Goal: Navigation & Orientation: Find specific page/section

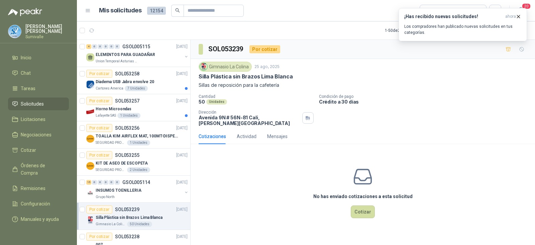
scroll to position [100, 0]
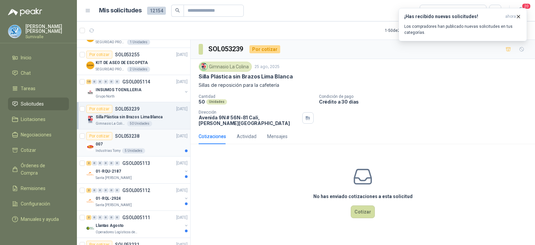
click at [139, 148] on div "007" at bounding box center [142, 144] width 92 height 8
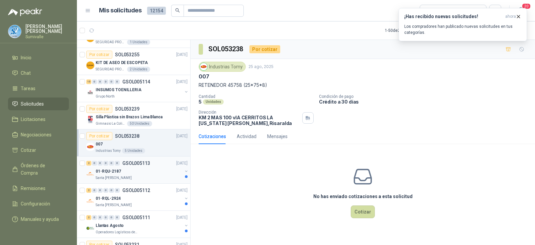
click at [134, 169] on div "01-RQU-2187" at bounding box center [139, 171] width 87 height 8
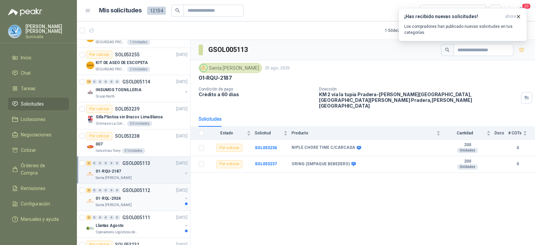
click at [121, 197] on div "01-RQL-2924" at bounding box center [139, 198] width 87 height 8
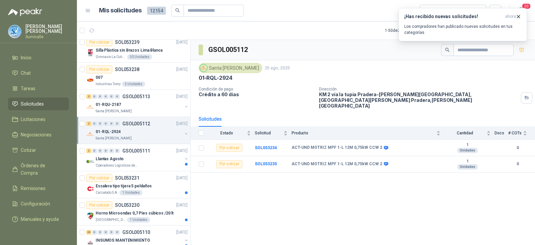
scroll to position [167, 0]
click at [152, 158] on div "Llantas Agosto" at bounding box center [139, 158] width 87 height 8
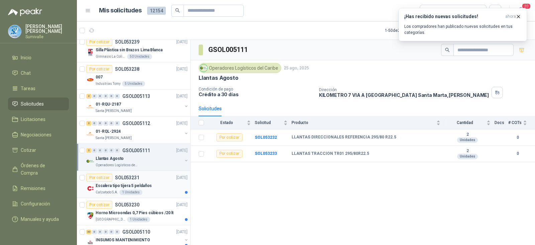
click at [153, 181] on div "Escalera tipo tijera 5 peldaños" at bounding box center [142, 185] width 92 height 8
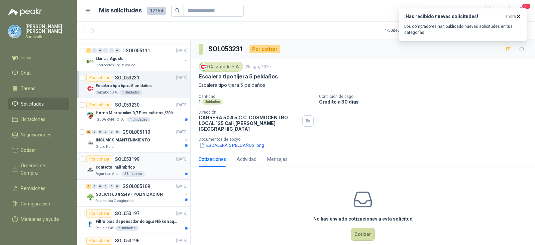
scroll to position [268, 0]
click at [149, 111] on p "Horno Microondas 0,7 Pies cúbicos /20 lt" at bounding box center [135, 112] width 78 height 6
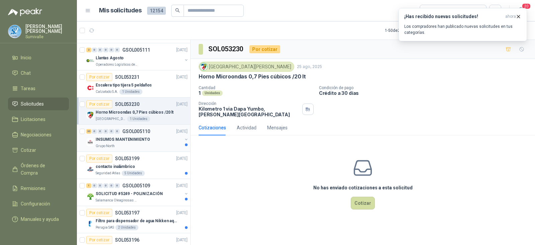
click at [133, 140] on p "INSUMOS MANTENIMIENTO" at bounding box center [123, 139] width 54 height 6
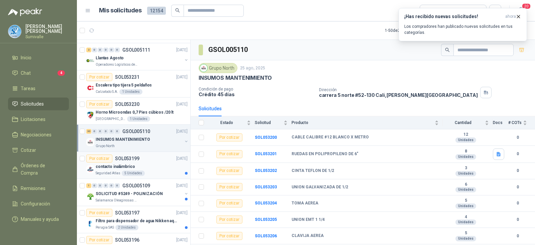
click at [149, 165] on div "contacto inalámbrico" at bounding box center [142, 166] width 92 height 8
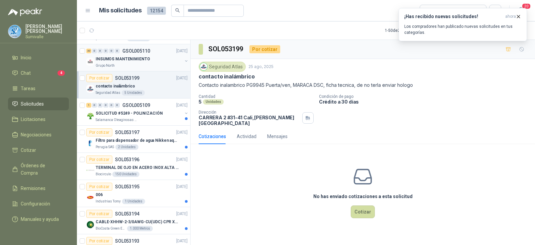
scroll to position [368, 0]
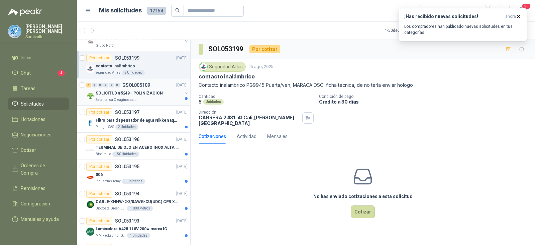
click at [159, 91] on div "SOLICITUD #5249 - POLINIZACIÓN" at bounding box center [139, 93] width 87 height 8
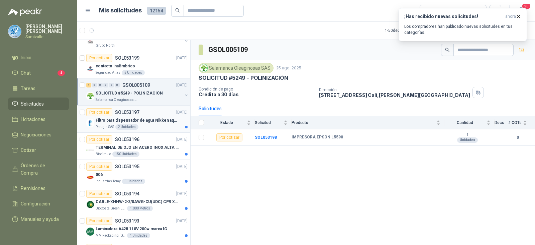
click at [157, 119] on p "Filtro para dispensador de agua Nikken aqua pour deluxe" at bounding box center [137, 120] width 83 height 6
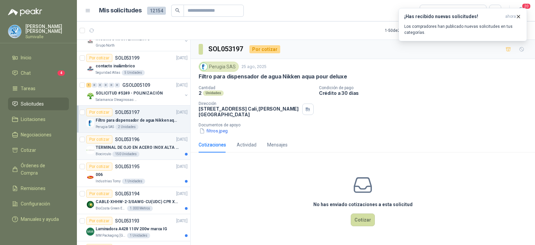
click at [152, 149] on p "TERMINAL DE OJO EN ACERO INOX ALTA EMPERATURA" at bounding box center [137, 147] width 83 height 6
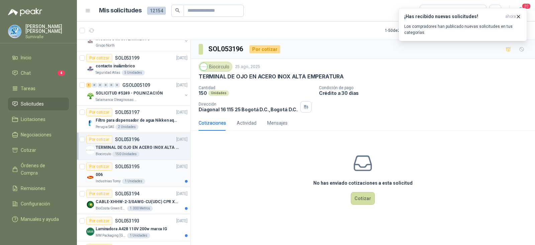
click at [150, 166] on div "Por cotizar SOL053195 [DATE]" at bounding box center [136, 166] width 101 height 8
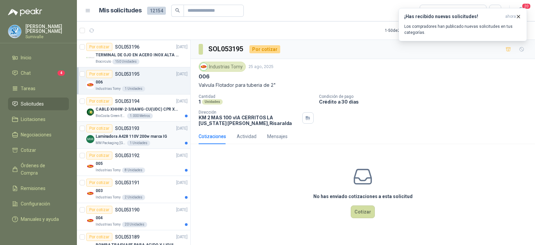
scroll to position [502, 0]
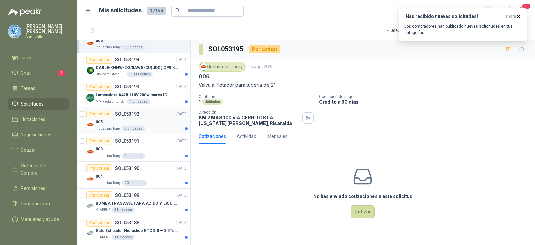
click at [146, 123] on div "005" at bounding box center [142, 122] width 92 height 8
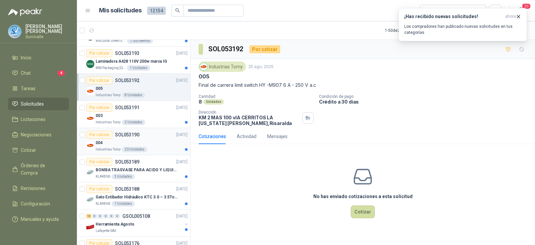
click at [151, 145] on div "004" at bounding box center [142, 143] width 92 height 8
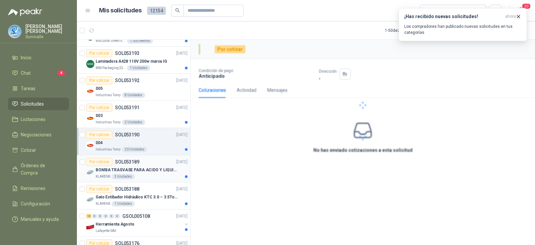
click at [149, 169] on p "BOMBA TRASVASE PARA ACIDO Y LIQUIDOS CORROSIVO" at bounding box center [137, 170] width 83 height 6
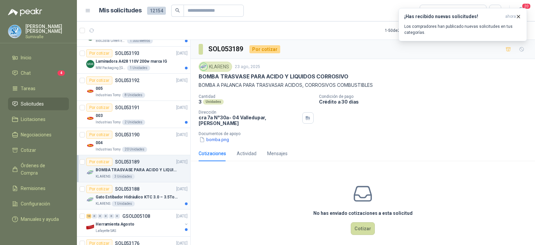
click at [148, 200] on p "Gato Estibador Hidráulico KTC 3.0 – 3.5Ton 1.2mt HPT" at bounding box center [137, 197] width 83 height 6
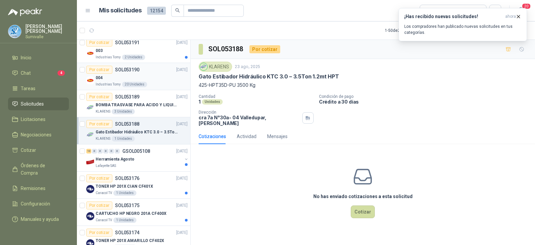
scroll to position [602, 0]
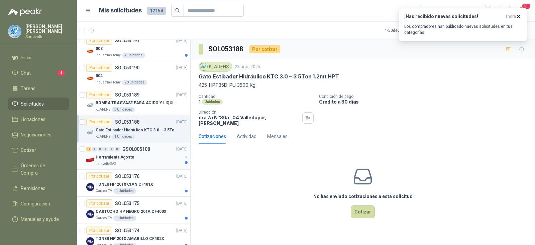
click at [142, 158] on div "Herramienta Agosto" at bounding box center [139, 157] width 87 height 8
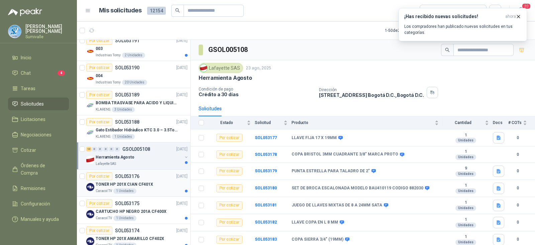
click at [149, 184] on p "TONER HP 201X CIAN CF401X" at bounding box center [125, 184] width 58 height 6
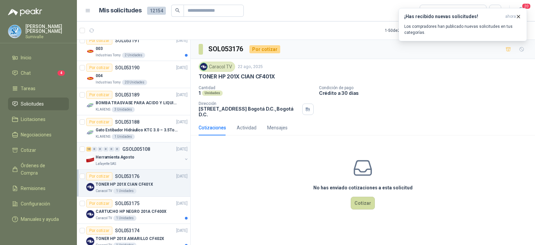
click at [155, 160] on div "Herramienta Agosto" at bounding box center [139, 157] width 87 height 8
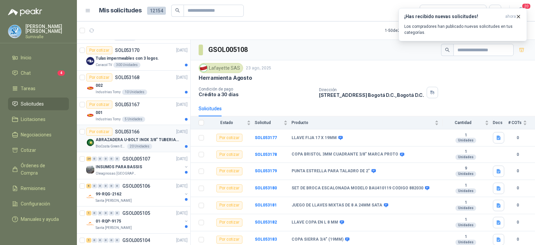
scroll to position [903, 0]
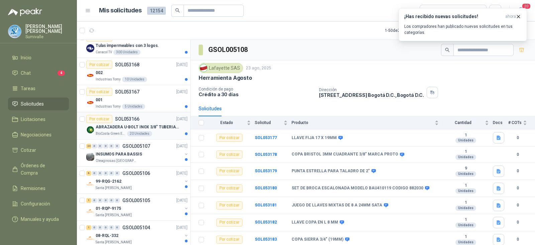
click at [157, 131] on div "BioCosta Green Energy S.A.S 20 Unidades" at bounding box center [142, 133] width 92 height 5
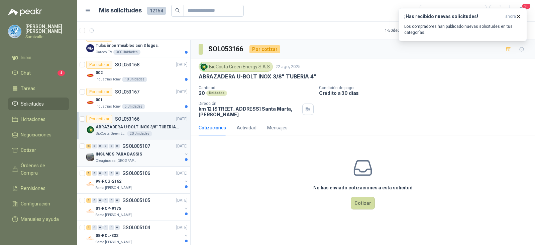
click at [144, 163] on div "Oleaginosas [GEOGRAPHIC_DATA][PERSON_NAME]" at bounding box center [139, 160] width 87 height 5
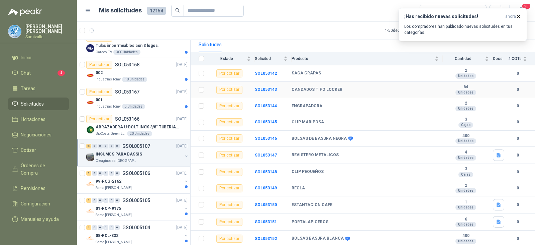
scroll to position [67, 0]
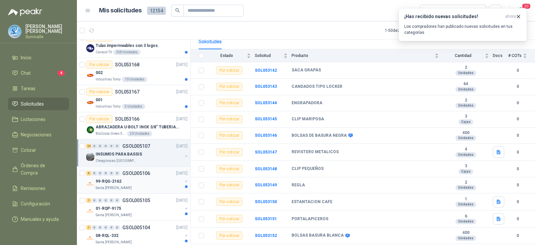
click at [142, 193] on div "6 0 0 0 0 0 GSOL005106 [DATE] 99-RQG-2162 [GEOGRAPHIC_DATA][PERSON_NAME]" at bounding box center [133, 179] width 113 height 27
click at [144, 186] on div "Santa [PERSON_NAME]" at bounding box center [139, 187] width 87 height 5
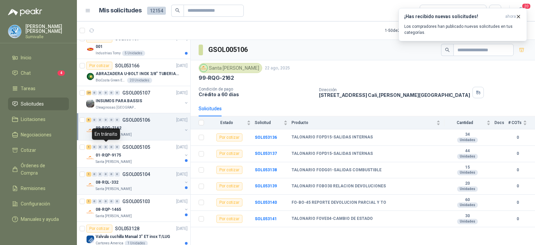
scroll to position [1004, 0]
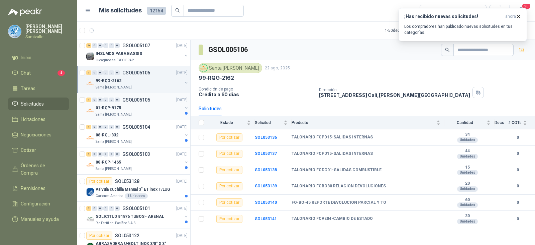
click at [149, 108] on div "01-RQP-9175" at bounding box center [139, 108] width 87 height 8
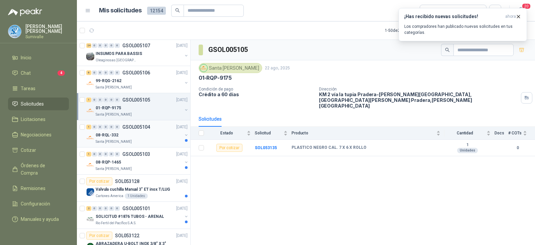
click at [160, 137] on div "08-RQL-332" at bounding box center [139, 135] width 87 height 8
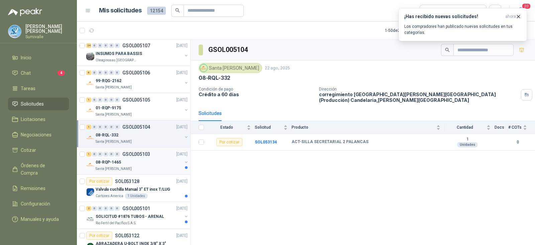
click at [153, 163] on div "08-RQP-1465" at bounding box center [139, 162] width 87 height 8
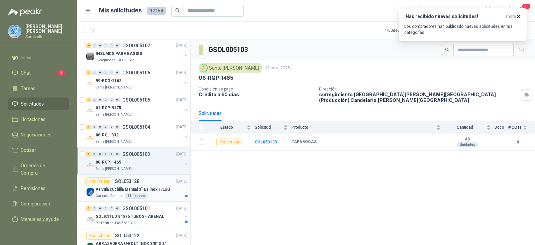
click at [157, 198] on div "Cartones America 1 Unidades" at bounding box center [142, 195] width 92 height 5
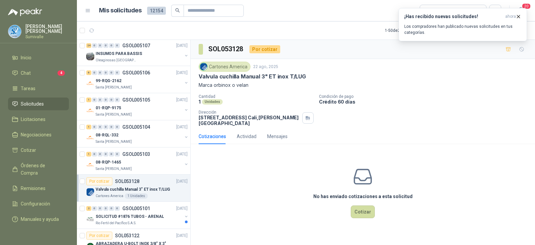
scroll to position [1071, 0]
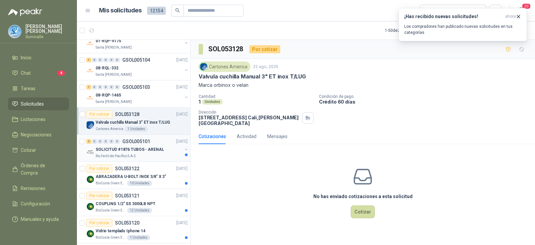
click at [148, 155] on div "Rio Fertil del Pacífico S.A.S." at bounding box center [139, 155] width 87 height 5
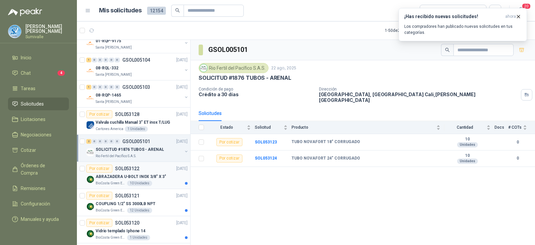
click at [148, 177] on p "ABRAZADERA U-BOLT INOX 3/8" X 3"" at bounding box center [131, 176] width 71 height 6
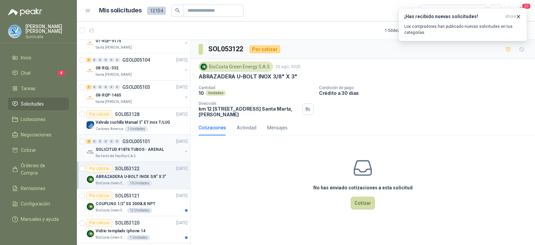
click at [129, 150] on p "SOLICITUD #1876 TUBOS - ARENAL" at bounding box center [130, 149] width 68 height 6
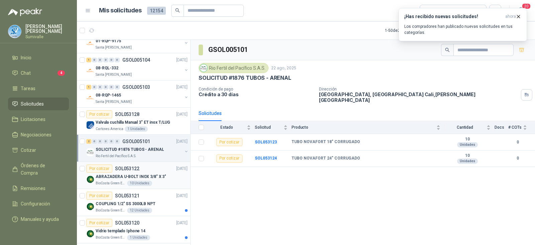
click at [145, 183] on div "10 Unidades" at bounding box center [139, 182] width 25 height 5
